Goal: Transaction & Acquisition: Book appointment/travel/reservation

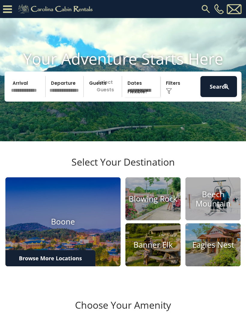
click at [29, 95] on input "text" at bounding box center [27, 86] width 37 height 21
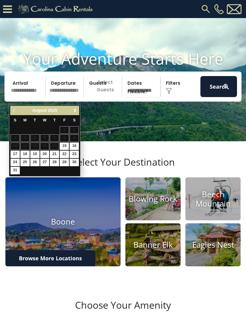
click at [74, 110] on span "Next" at bounding box center [75, 110] width 5 height 5
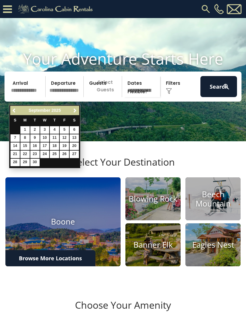
click at [76, 112] on span "Next" at bounding box center [75, 110] width 5 height 5
click at [76, 111] on span "Next" at bounding box center [75, 110] width 5 height 5
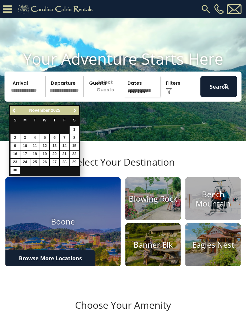
click at [36, 162] on link "25" at bounding box center [34, 163] width 9 height 8
type input "********"
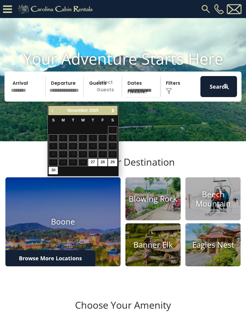
click at [55, 168] on link "30" at bounding box center [53, 171] width 9 height 8
type input "********"
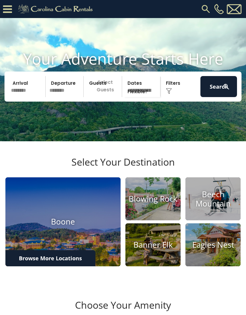
click at [109, 97] on p "Select Guests" at bounding box center [104, 86] width 36 height 21
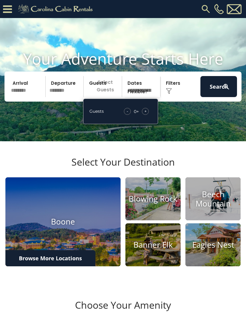
click at [148, 115] on div "+" at bounding box center [145, 111] width 7 height 7
click at [146, 114] on span "+" at bounding box center [145, 111] width 2 height 6
click at [147, 114] on span "+" at bounding box center [145, 111] width 2 height 6
click at [147, 115] on div "+" at bounding box center [145, 111] width 7 height 7
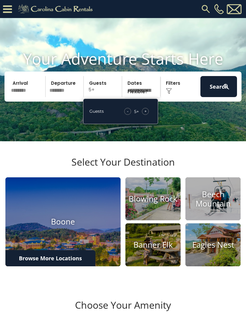
click at [147, 114] on span "+" at bounding box center [145, 111] width 2 height 6
click at [146, 114] on span "+" at bounding box center [145, 111] width 2 height 6
click at [147, 115] on div "+" at bounding box center [145, 111] width 7 height 7
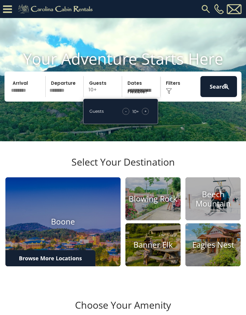
click at [169, 94] on img at bounding box center [169, 91] width 6 height 6
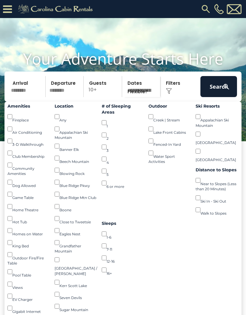
click at [222, 97] on button "Search" at bounding box center [219, 86] width 37 height 21
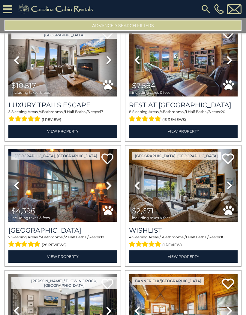
scroll to position [158, 0]
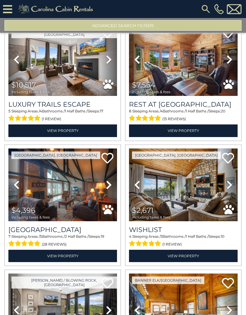
click at [108, 188] on icon at bounding box center [109, 185] width 6 height 10
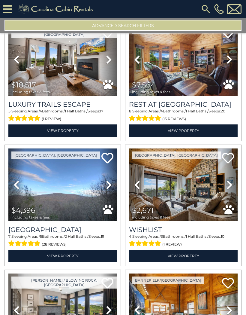
click at [110, 186] on icon at bounding box center [109, 185] width 6 height 10
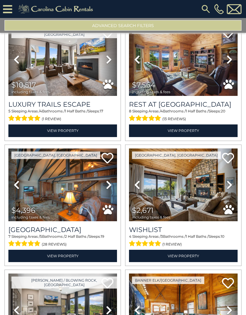
click at [115, 185] on link "Next" at bounding box center [109, 184] width 16 height 73
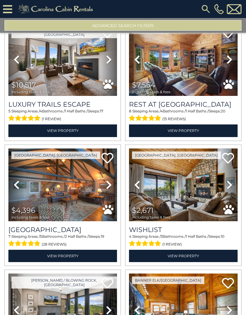
click at [109, 188] on icon at bounding box center [109, 185] width 6 height 10
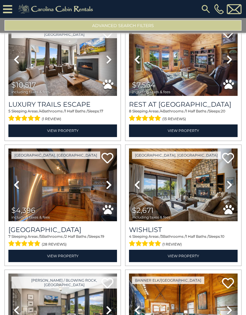
click at [112, 186] on icon at bounding box center [109, 185] width 6 height 10
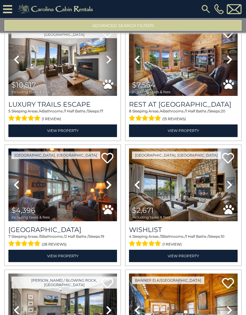
click at [110, 187] on icon at bounding box center [109, 185] width 6 height 10
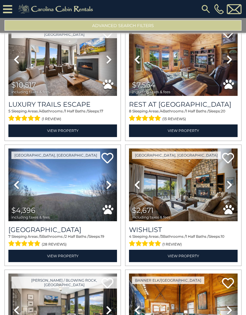
click at [109, 189] on icon at bounding box center [109, 185] width 6 height 10
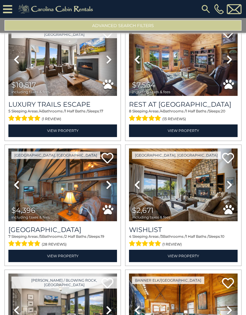
click at [111, 188] on icon at bounding box center [109, 185] width 6 height 10
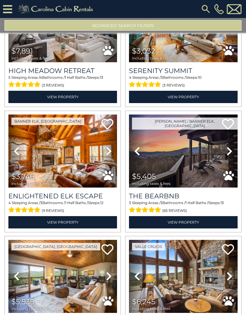
scroll to position [443, 0]
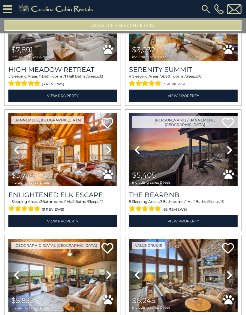
click at [229, 153] on icon at bounding box center [230, 150] width 6 height 10
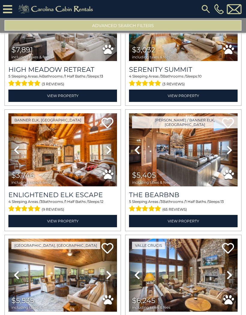
click at [230, 155] on link "Next" at bounding box center [230, 149] width 16 height 73
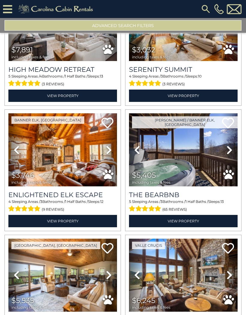
click at [227, 156] on link "Next" at bounding box center [230, 149] width 16 height 73
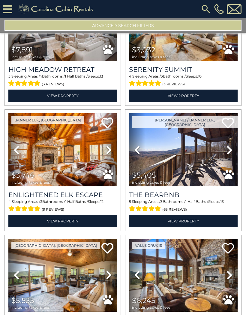
click at [228, 152] on icon at bounding box center [230, 150] width 6 height 10
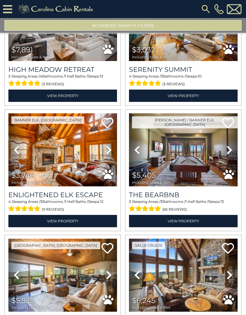
click at [226, 156] on link "Next" at bounding box center [230, 149] width 16 height 73
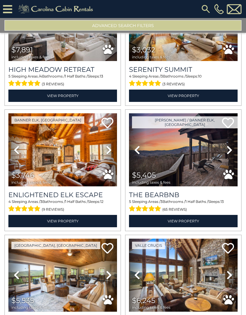
click at [228, 152] on icon at bounding box center [230, 150] width 6 height 10
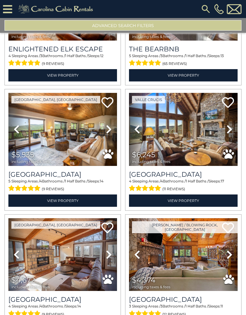
scroll to position [589, 0]
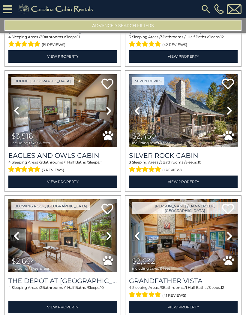
click at [171, 23] on button "Advanced Search Filters" at bounding box center [123, 25] width 237 height 11
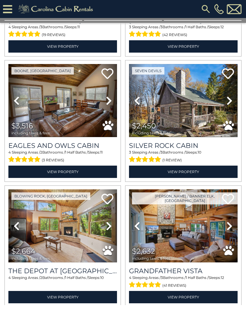
scroll to position [1609, 0]
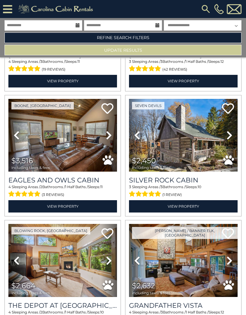
click at [176, 35] on link "Refine Search Filters" at bounding box center [123, 37] width 237 height 11
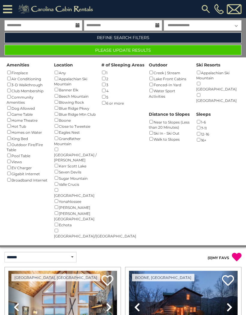
click at [110, 95] on div "5 ()" at bounding box center [122, 97] width 43 height 6
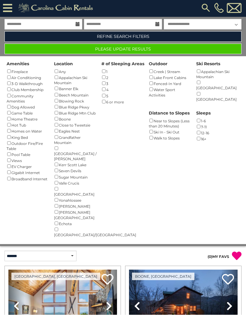
scroll to position [1, 0]
click at [228, 47] on button "Please Update Results" at bounding box center [123, 49] width 237 height 11
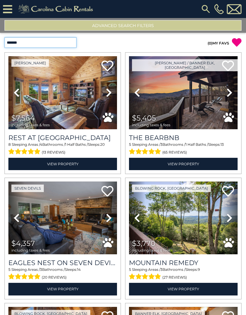
click at [19, 43] on select "**********" at bounding box center [41, 42] width 72 height 11
select select "*********"
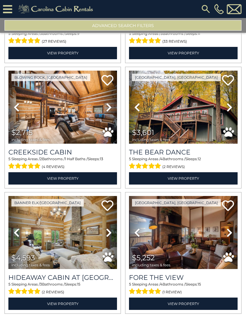
scroll to position [361, 0]
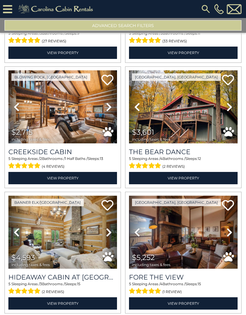
click at [105, 107] on link "Next" at bounding box center [109, 106] width 16 height 73
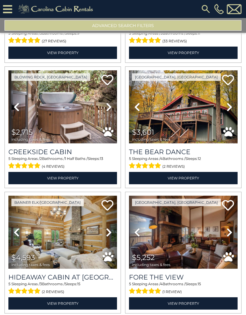
click at [108, 110] on icon at bounding box center [109, 107] width 6 height 10
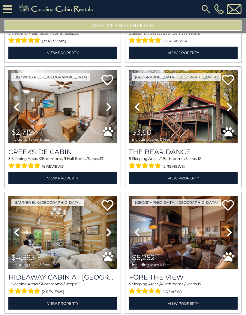
click at [111, 111] on icon at bounding box center [109, 107] width 6 height 10
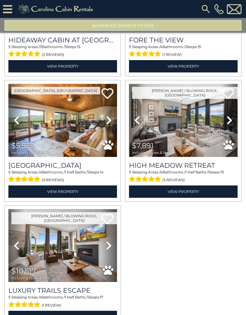
scroll to position [597, 0]
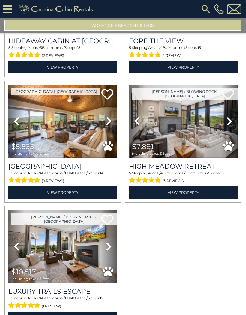
click at [93, 157] on img at bounding box center [62, 121] width 109 height 73
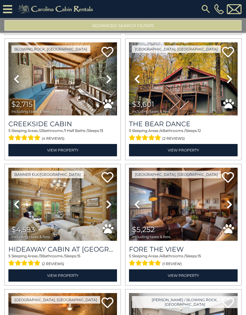
scroll to position [388, 0]
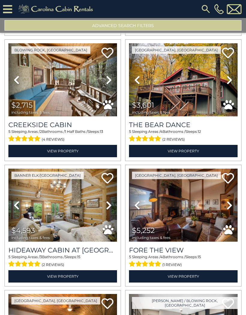
click at [205, 233] on img at bounding box center [183, 204] width 109 height 73
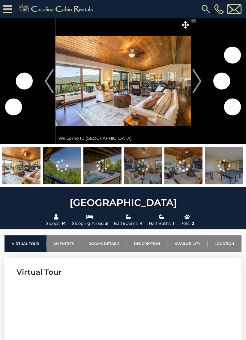
click at [197, 83] on img "Next" at bounding box center [196, 81] width 9 height 24
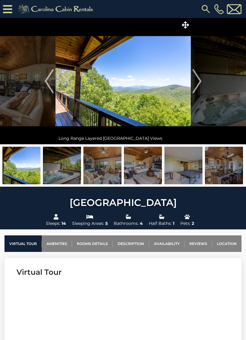
click at [185, 25] on icon at bounding box center [185, 24] width 7 height 7
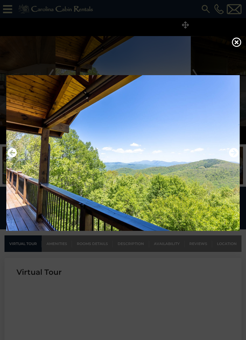
click at [240, 44] on icon at bounding box center [237, 42] width 10 height 10
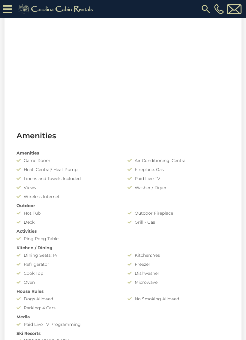
scroll to position [331, 0]
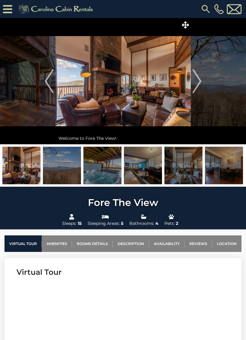
click at [169, 98] on img at bounding box center [123, 81] width 135 height 126
click at [189, 23] on icon at bounding box center [185, 24] width 7 height 7
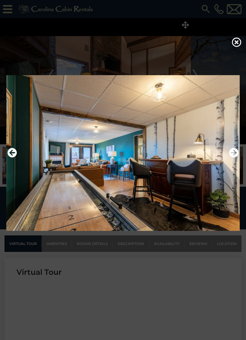
click at [236, 46] on icon at bounding box center [237, 42] width 10 height 10
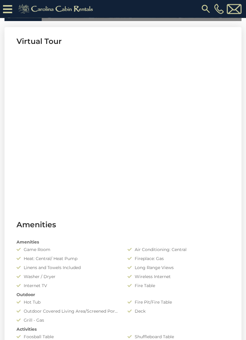
scroll to position [243, 0]
